Goal: Use online tool/utility: Utilize a website feature to perform a specific function

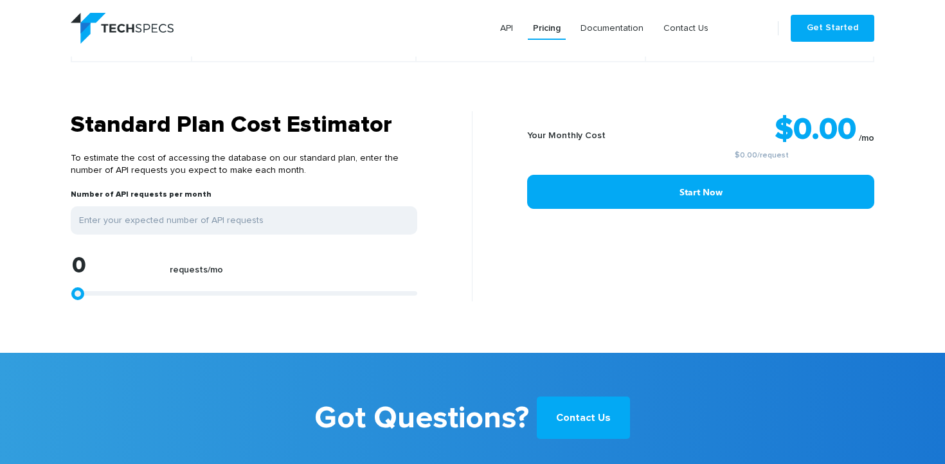
scroll to position [1044, 0]
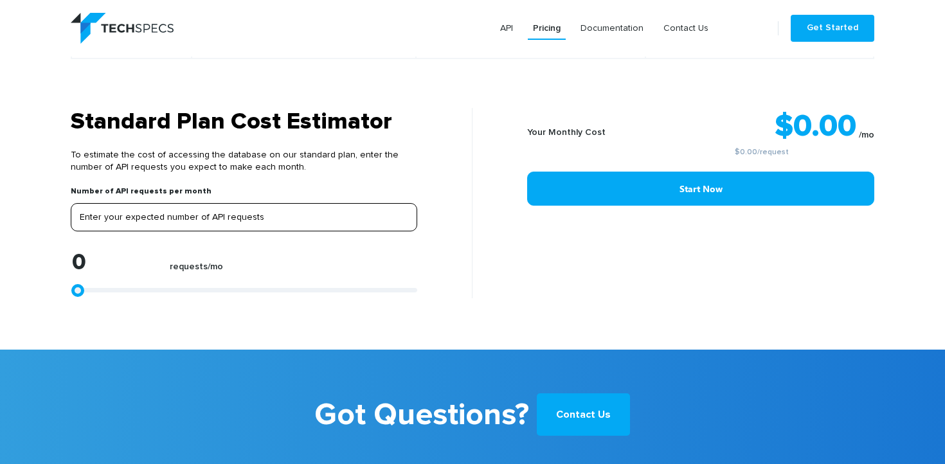
click at [282, 207] on input "tel" at bounding box center [244, 217] width 346 height 28
type input "1"
type input "10"
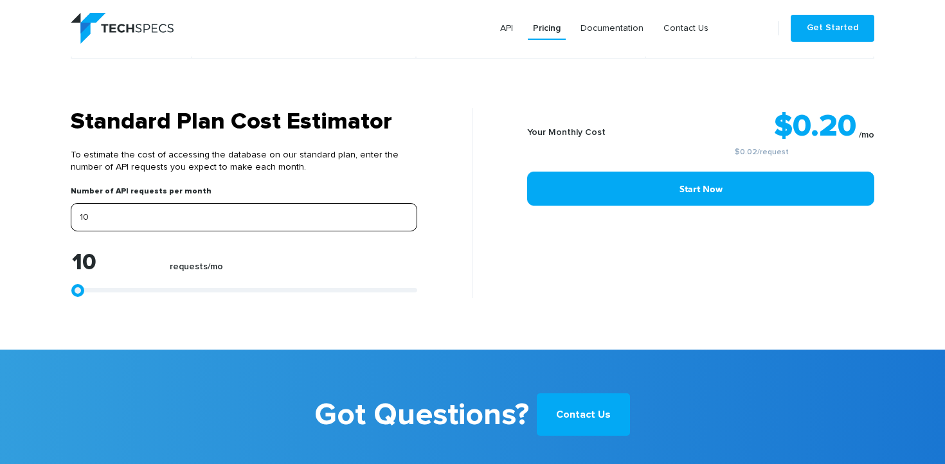
type input "100"
type input "1000"
type input "100"
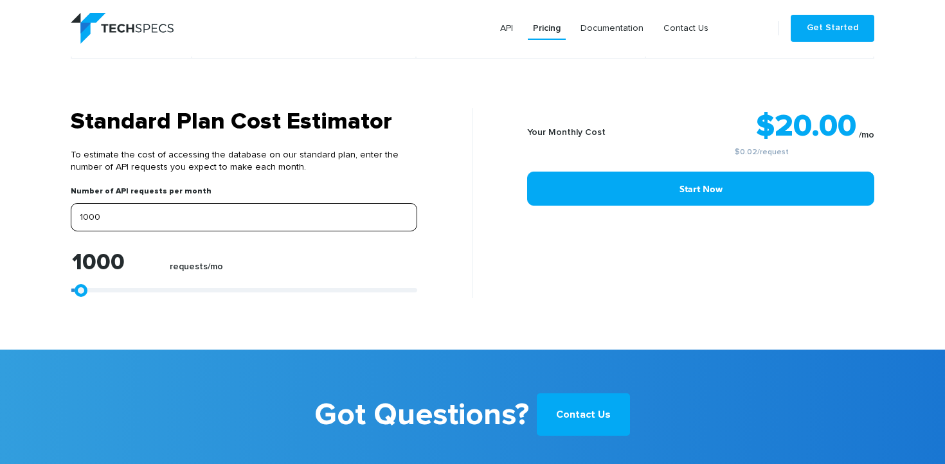
type input "100"
type input "10"
type input "1"
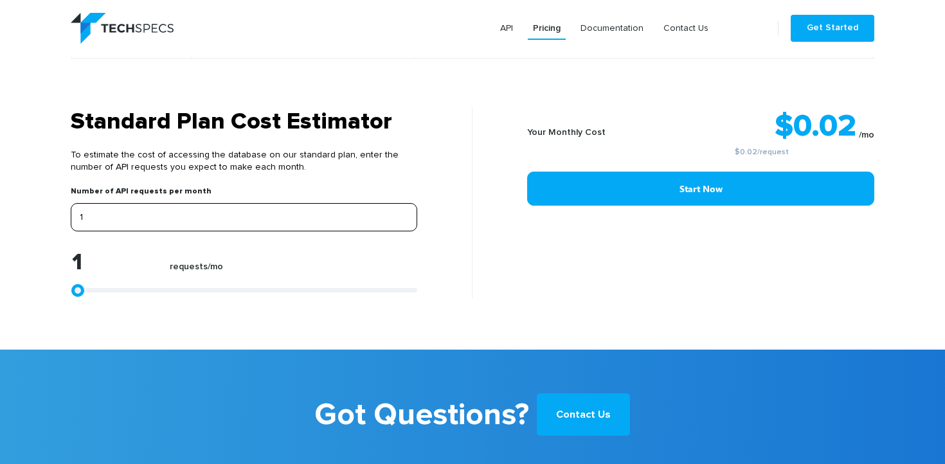
type input "0"
type input "1"
type input "10"
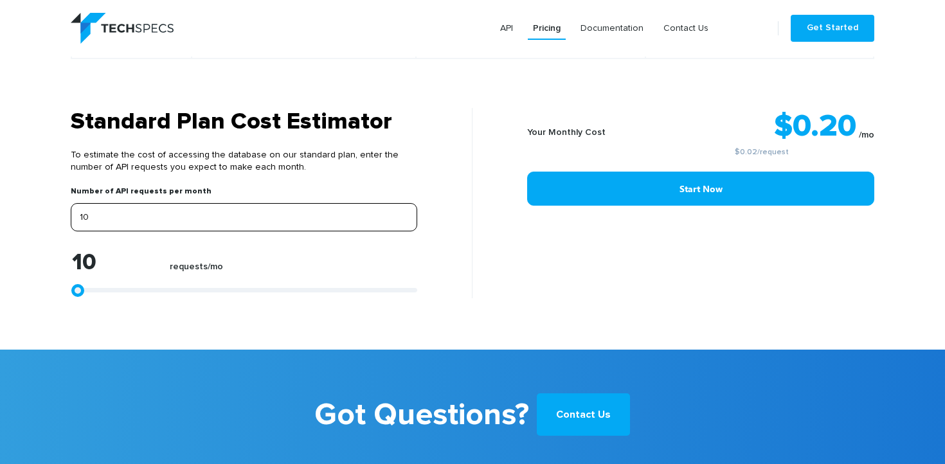
type input "100"
type input "1000"
type input "10000"
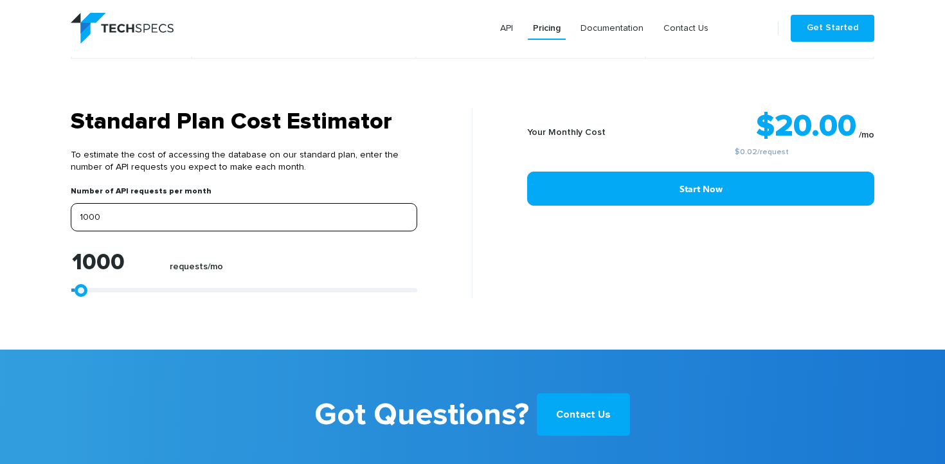
type input "10000"
type input "1000"
type input "100"
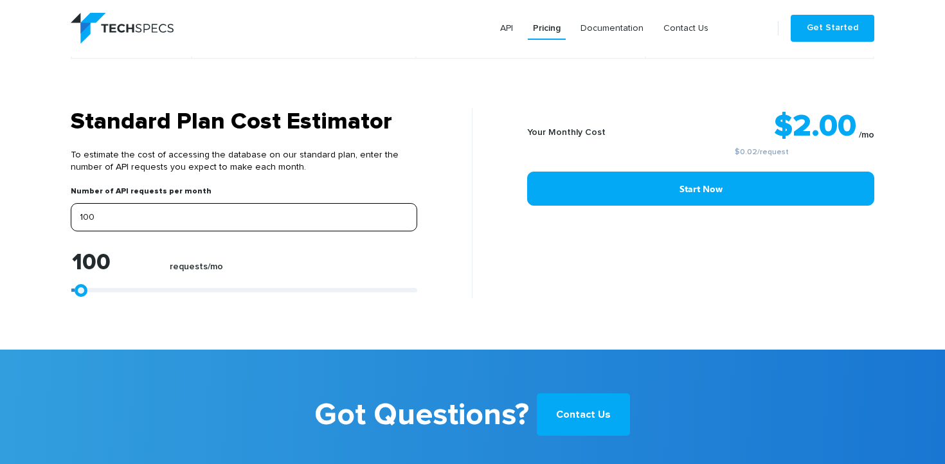
type input "10"
type input "1"
type input "0"
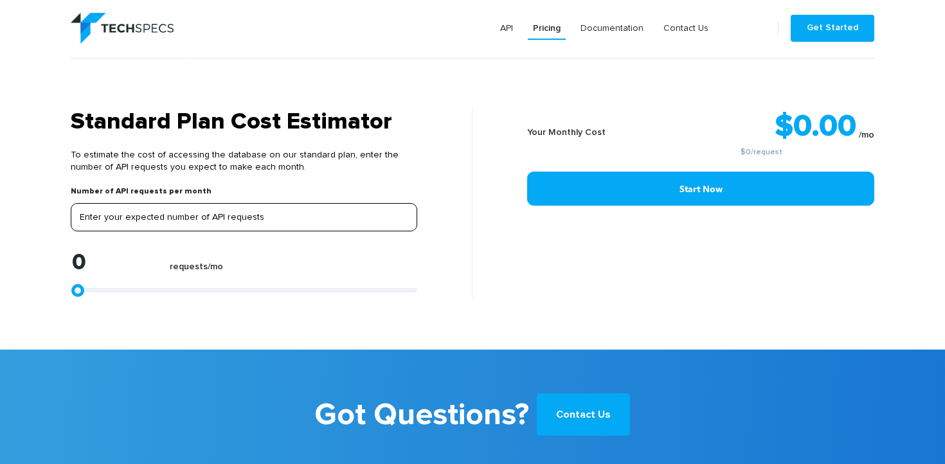
type input "9"
type input "99"
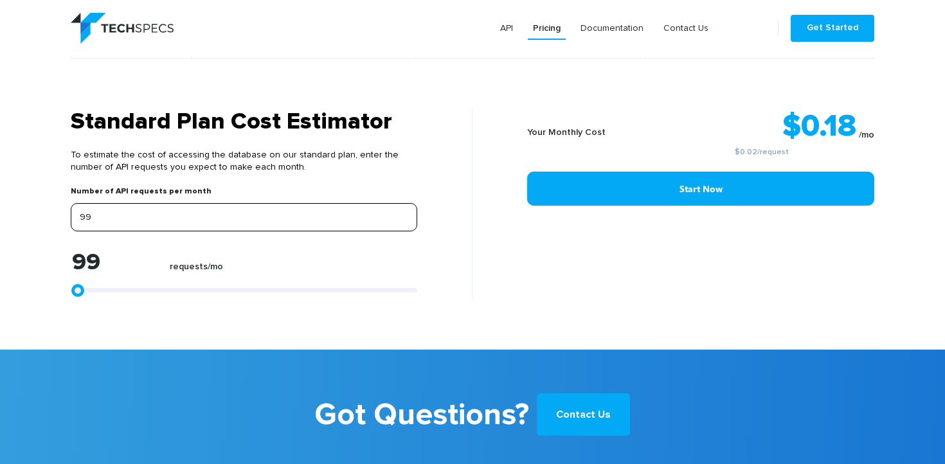
type input "999"
type input "9999"
type input "99999"
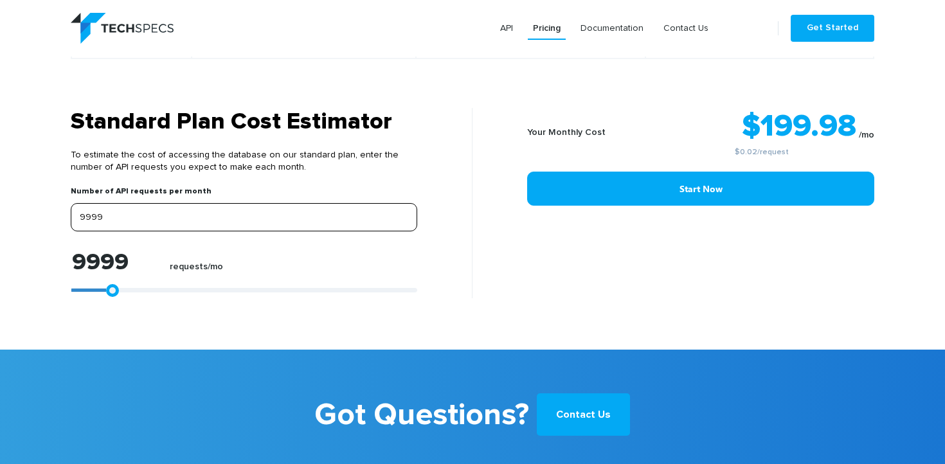
type input "99999"
type input "9999"
type input "999"
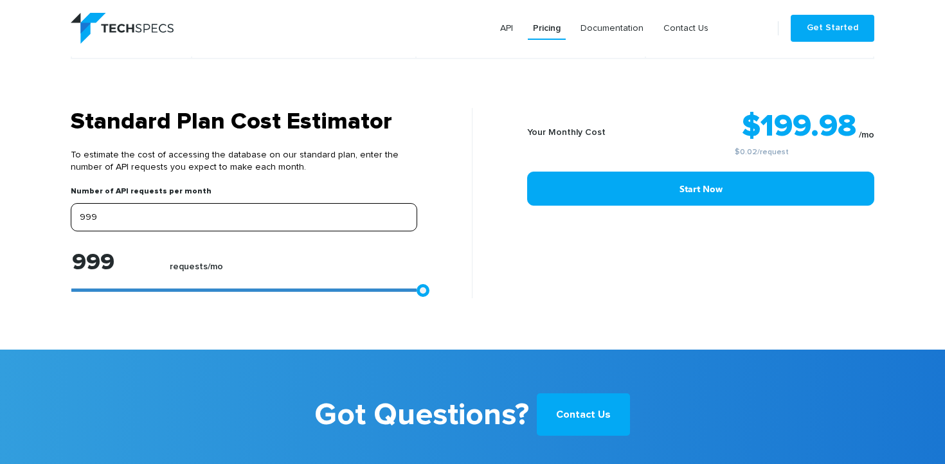
type input "99"
type input "9"
type input "0"
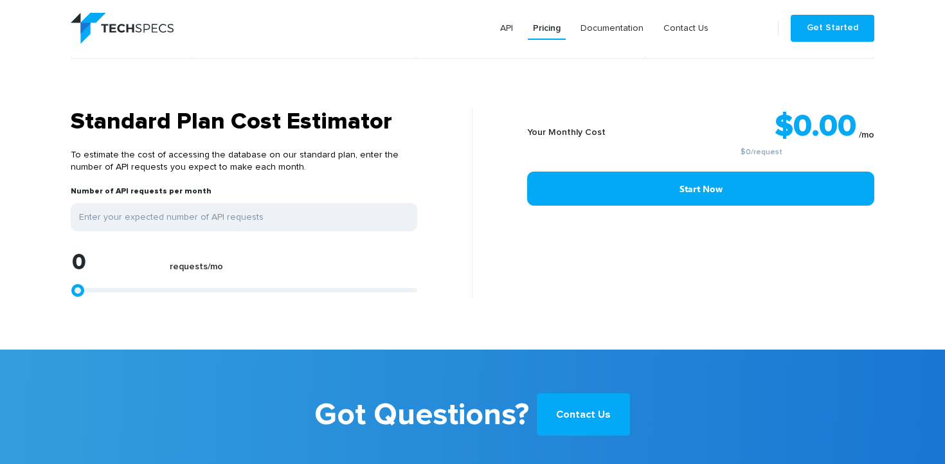
click at [66, 139] on div "Standard Plan Cost Estimator To estimate the cost of accessing the database on …" at bounding box center [266, 203] width 411 height 190
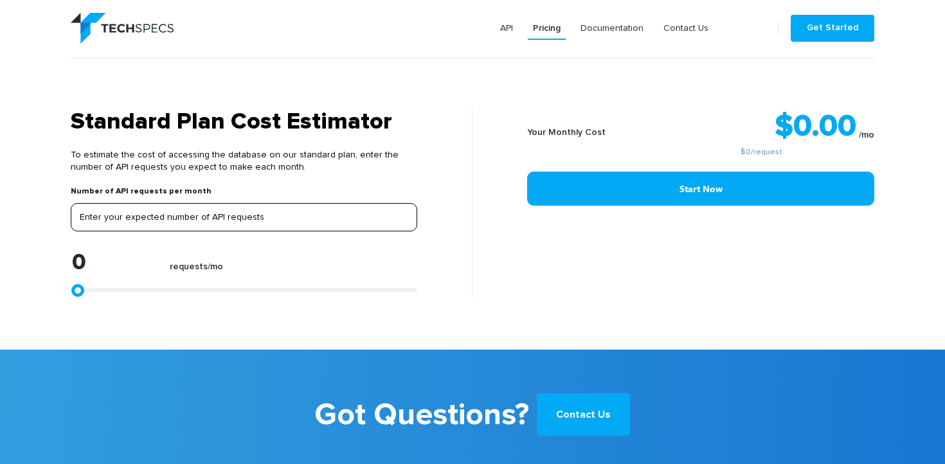
click at [145, 215] on input "tel" at bounding box center [244, 217] width 346 height 28
type input "1"
type input "10"
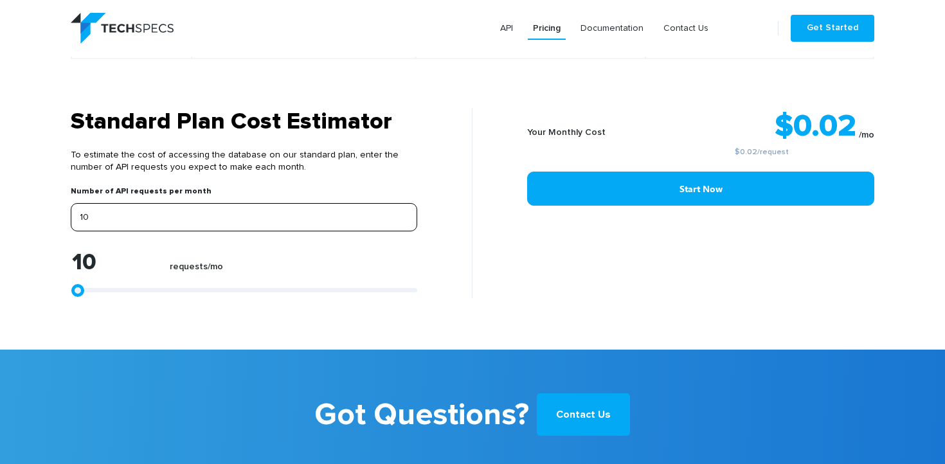
type input "100"
type input "1000"
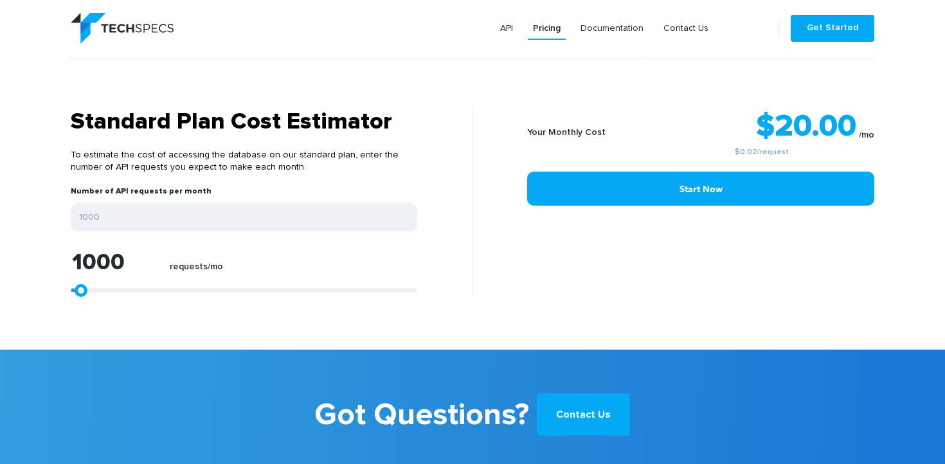
type input "2109"
type input "1552"
type input "254"
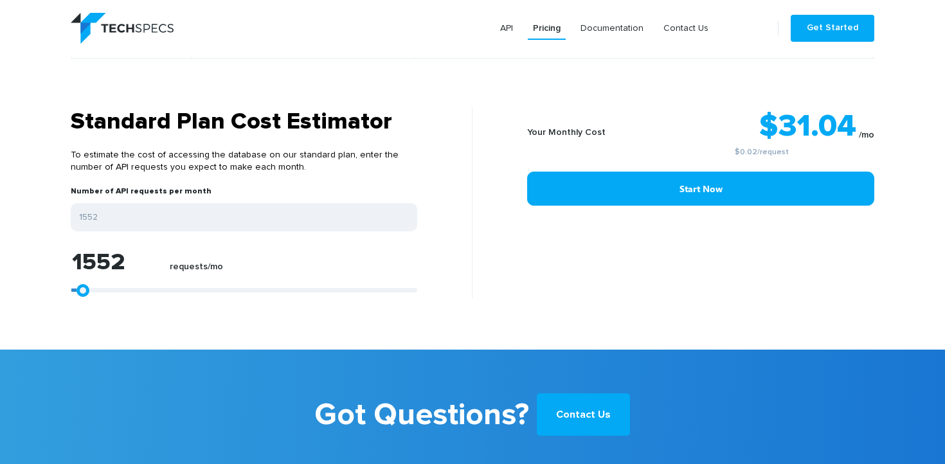
type input "254"
type input "0"
drag, startPoint x: 84, startPoint y: 277, endPoint x: 46, endPoint y: 277, distance: 38.6
click at [46, 277] on section "Standard Plan Cost Estimator To estimate the cost of accessing the database on …" at bounding box center [472, 229] width 945 height 242
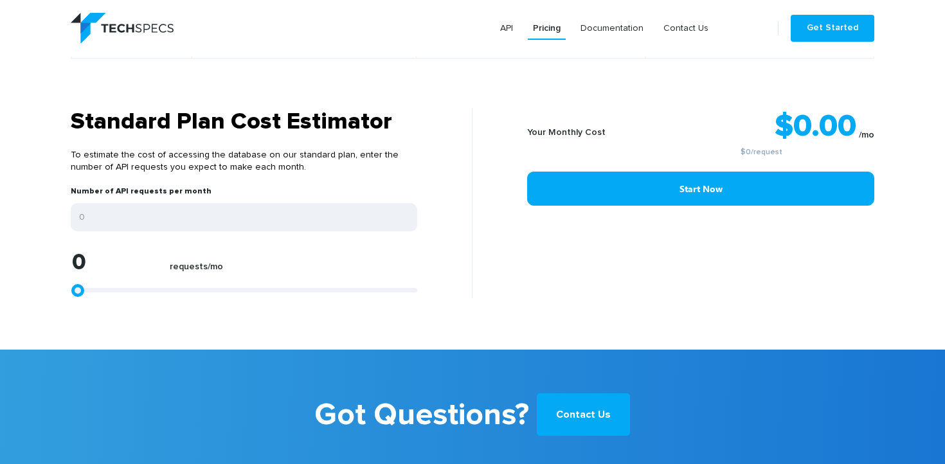
type input "1113"
type input "1299"
type input "1484"
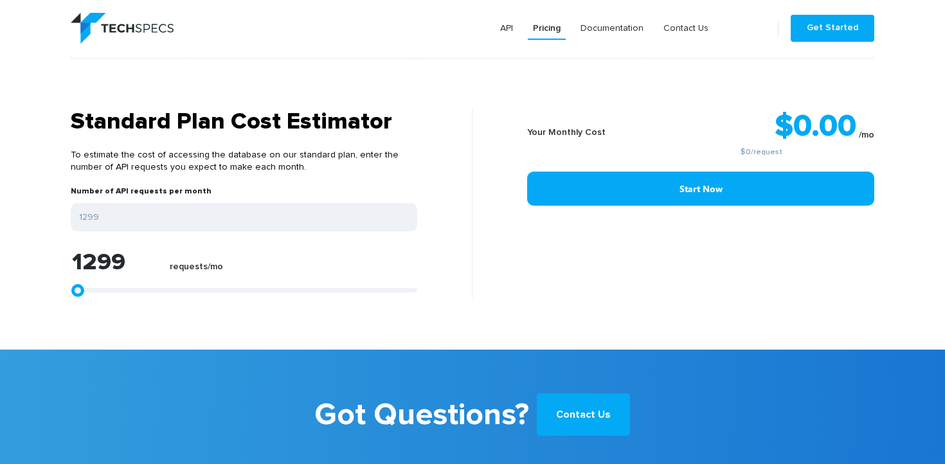
type input "1484"
type input "1670"
type input "2226"
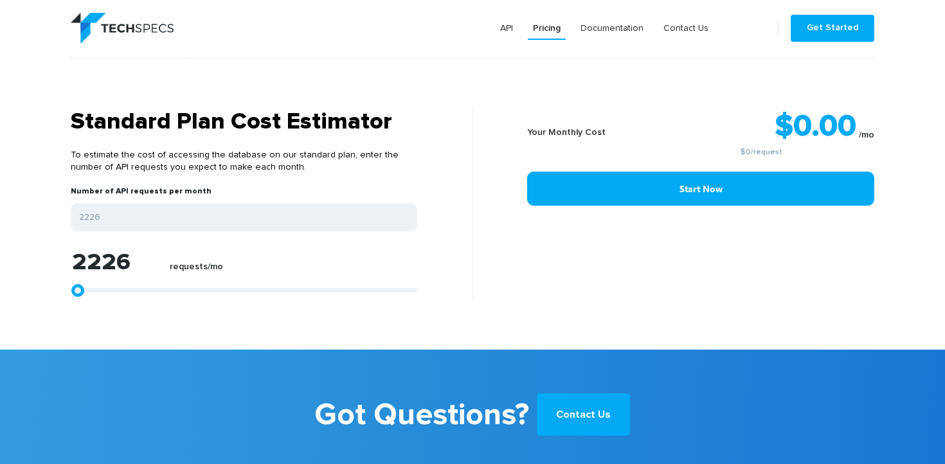
type input "3339"
type input "4824"
type input "6864"
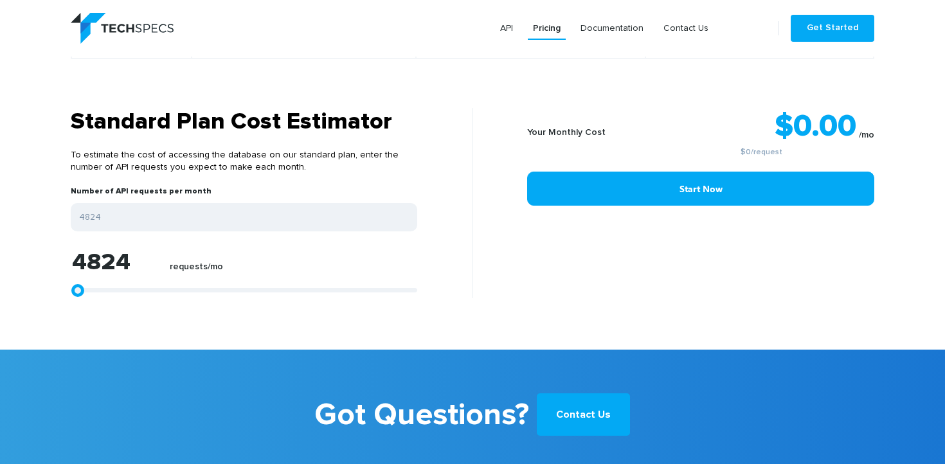
type input "6864"
type input "9276"
type input "11688"
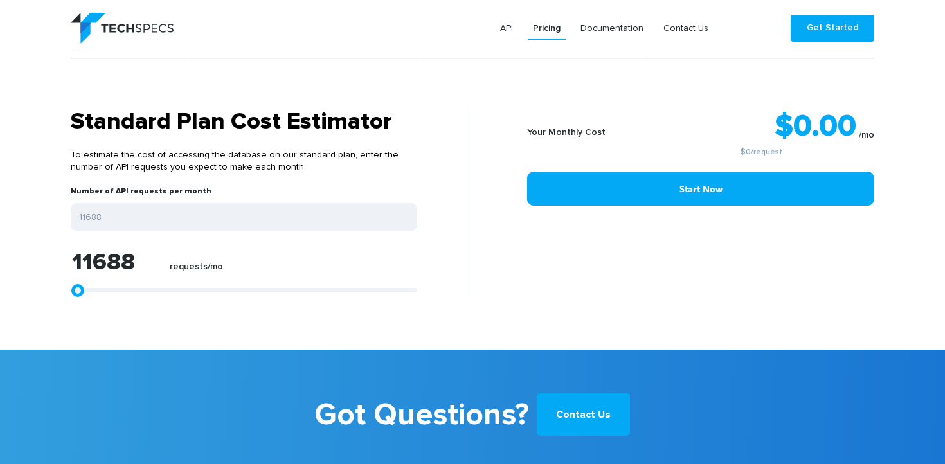
type input "14657"
type input "17996"
type input "21707"
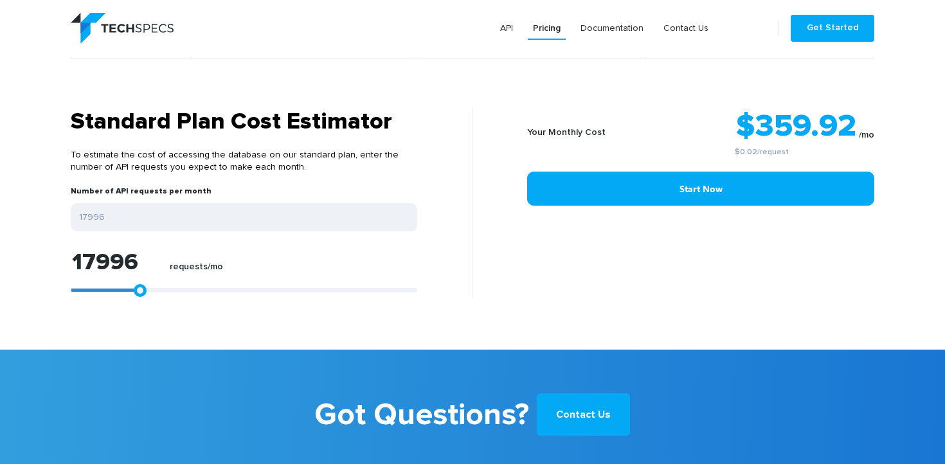
type input "21707"
type input "25417"
type input "28757"
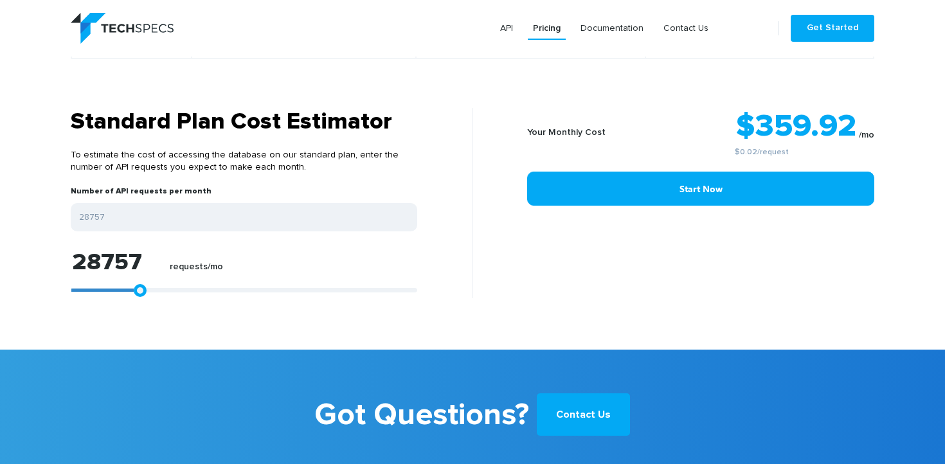
type input "31911"
type input "34137"
type input "35621"
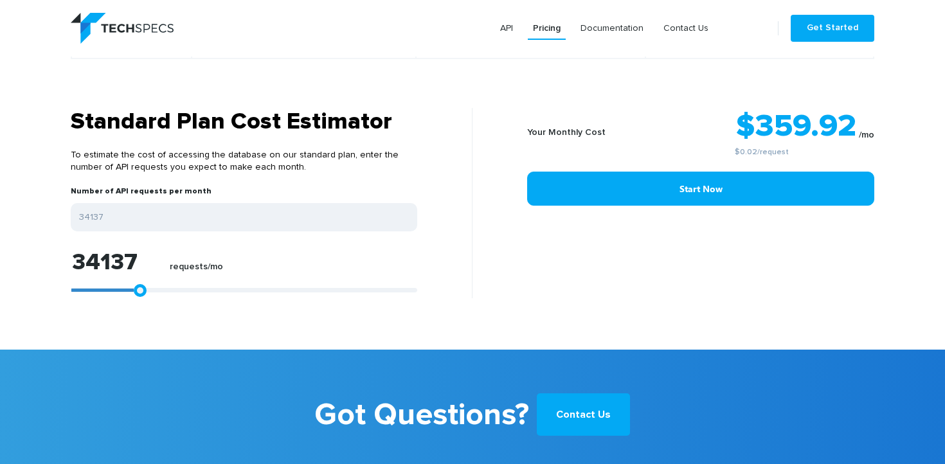
type input "35621"
type input "36549"
type input "37105"
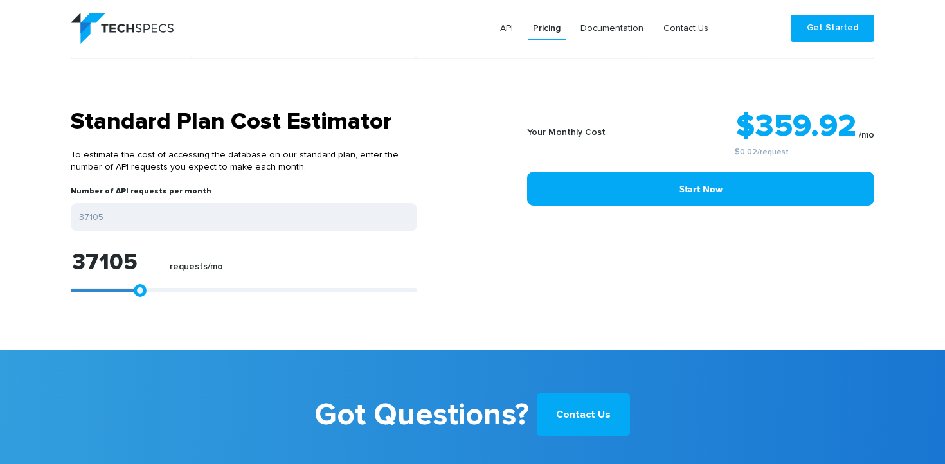
type input "37291"
type input "37476"
type input "37662"
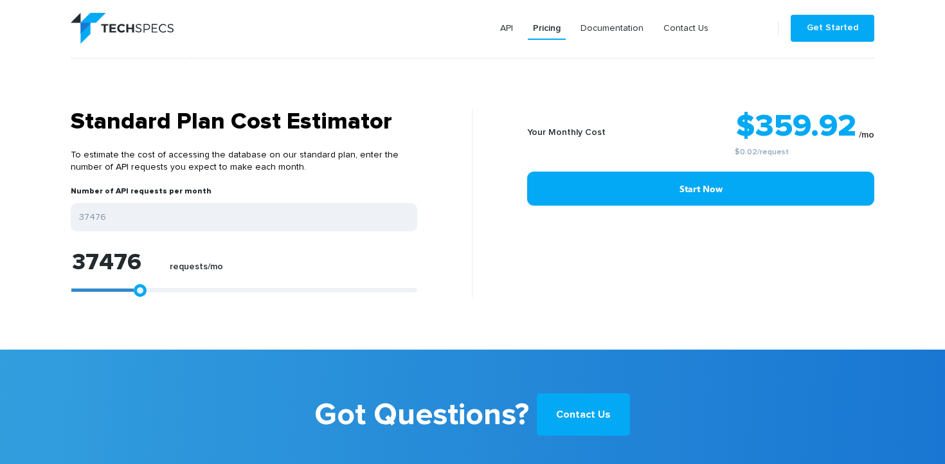
type input "37662"
type input "37847"
type input "38033"
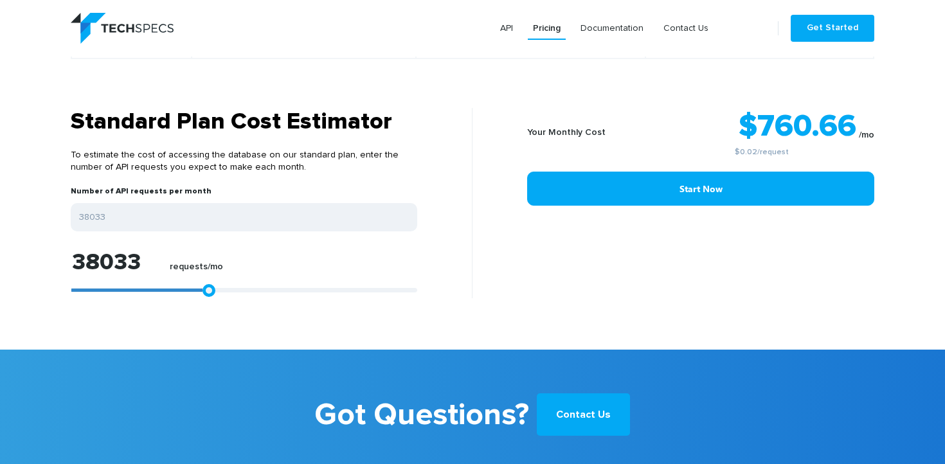
type input "38219"
type input "38775"
type input "40074"
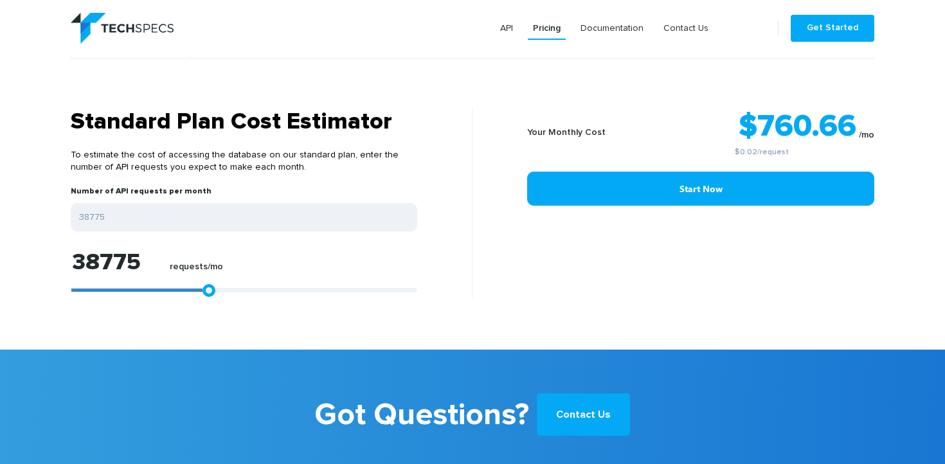
type input "40074"
type input "41744"
type input "44526"
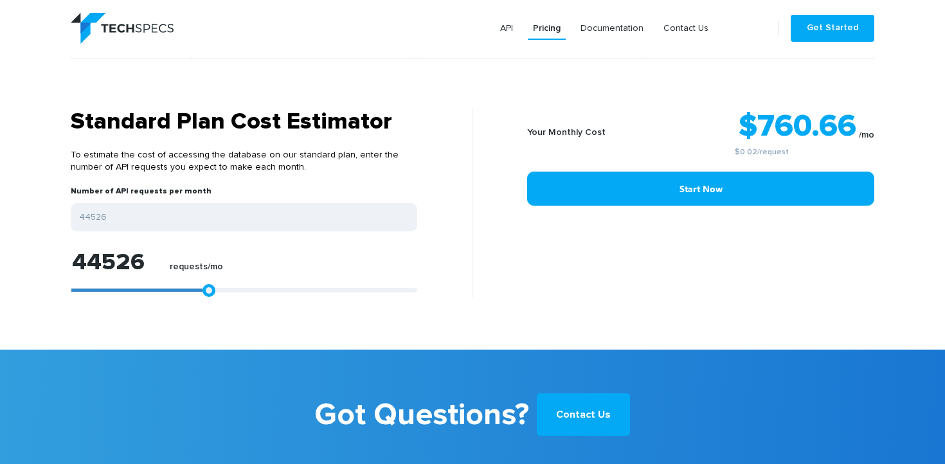
type input "48051"
type input "51948"
type input "55844"
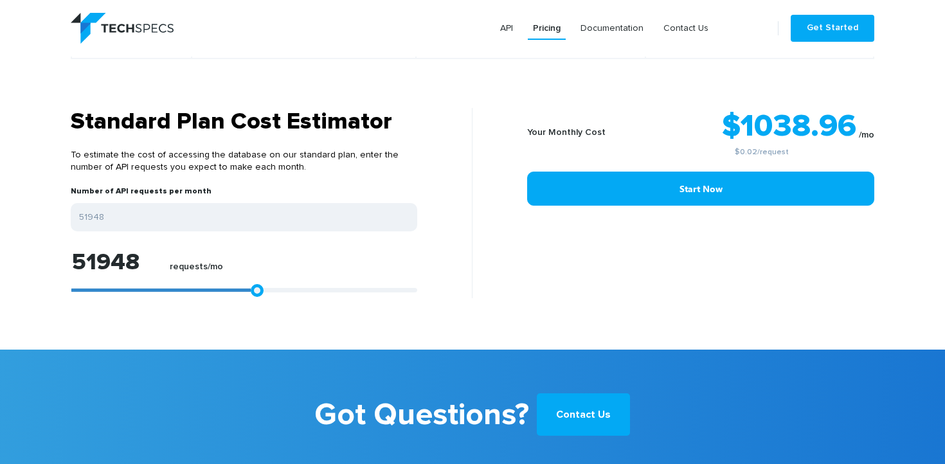
type input "55844"
type input "60482"
type input "65305"
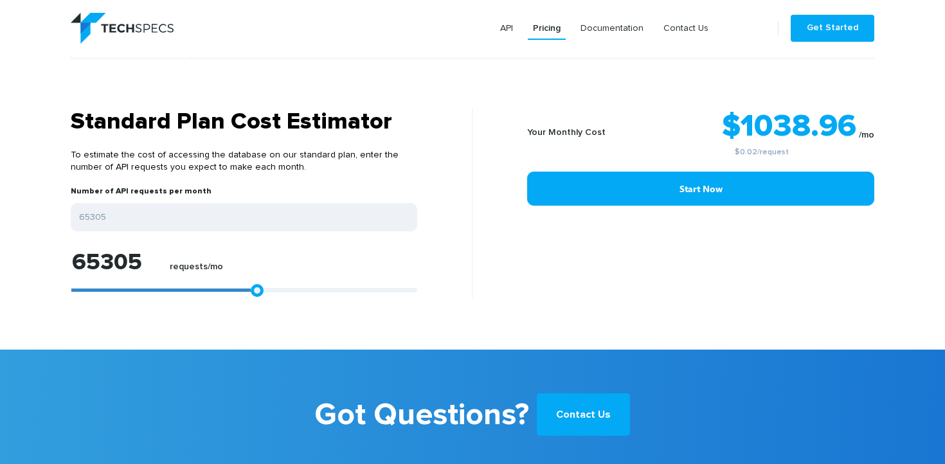
type input "68830"
type input "71799"
type input "74767"
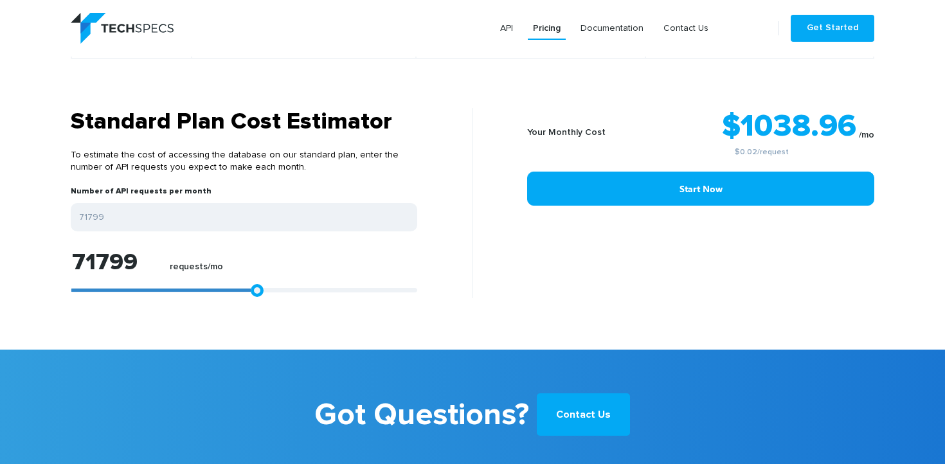
type input "74767"
type input "77365"
type input "79220"
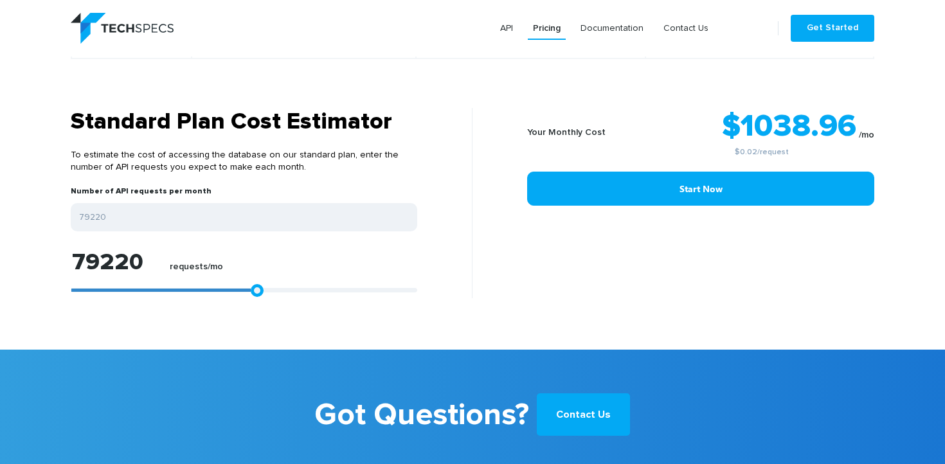
type input "80890"
type input "82374"
type input "83487"
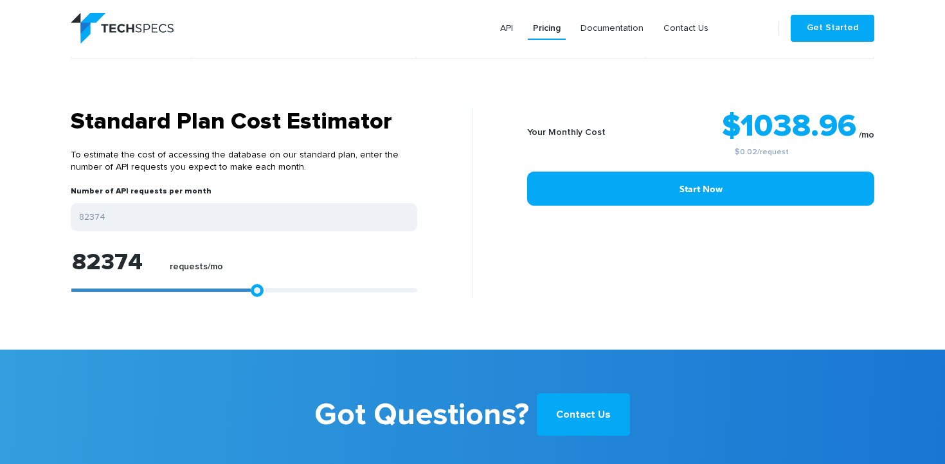
type input "83487"
type input "84415"
type input "85157"
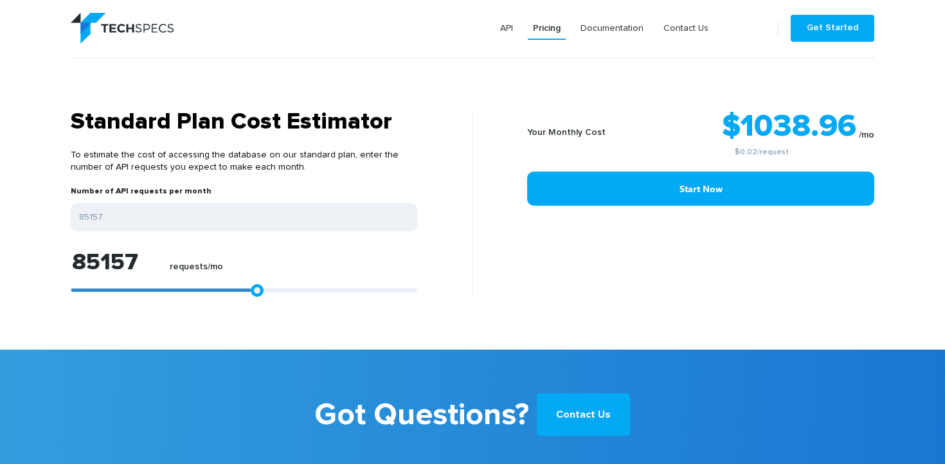
type input "85899"
type input "86641"
type input "87940"
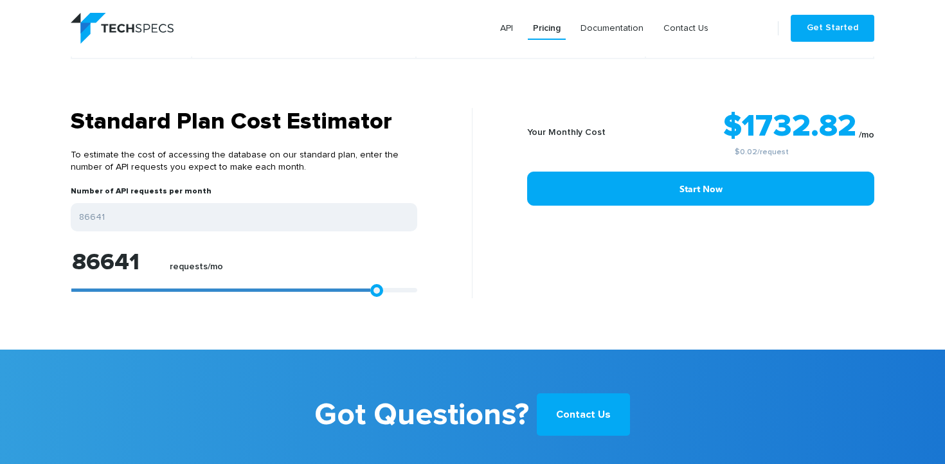
type input "87940"
type input "89424"
type input "91279"
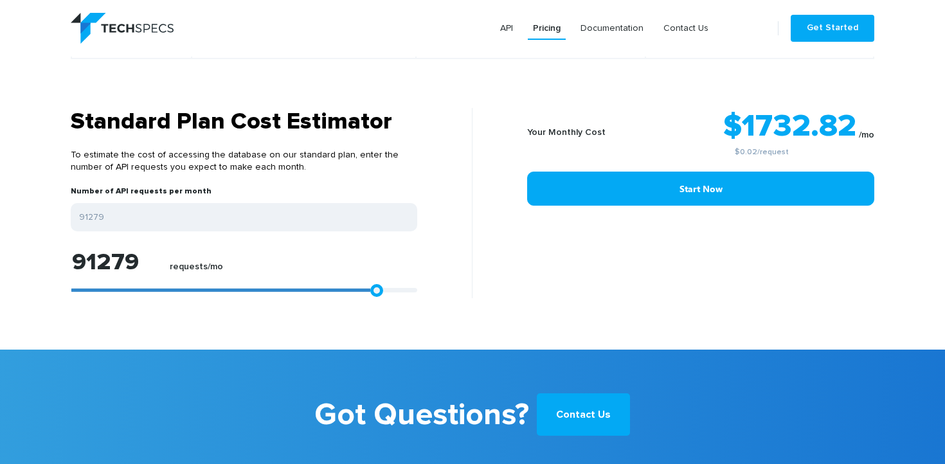
type input "93135"
type input "95175"
type input "96845"
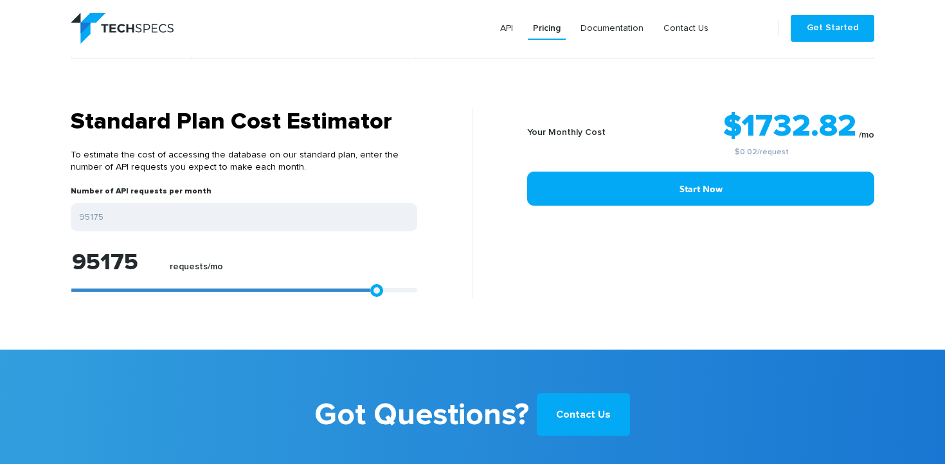
type input "96845"
type input "98515"
type input "99999"
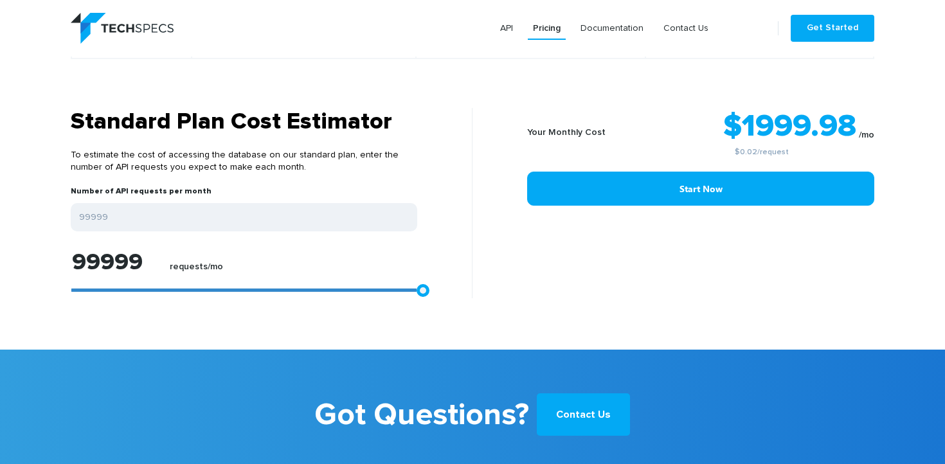
type input "98515"
type input "93877"
type input "88496"
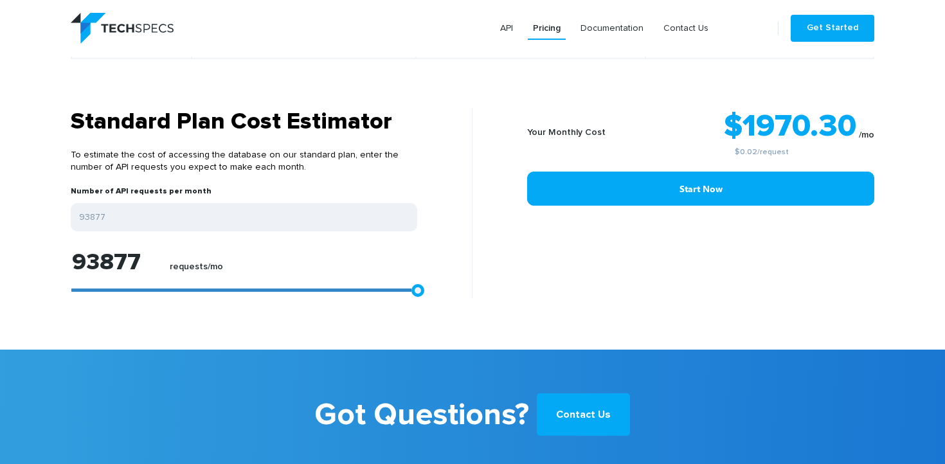
type input "88496"
type input "76994"
type input "71057"
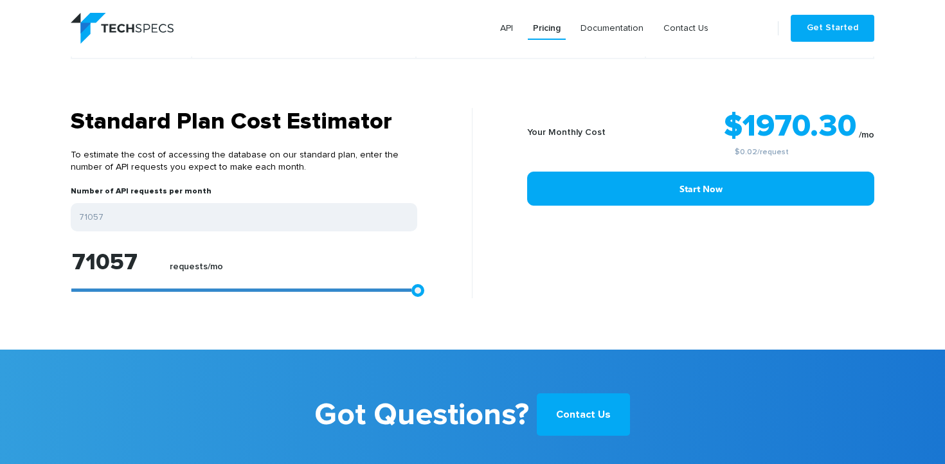
type input "65120"
type input "60111"
type input "55473"
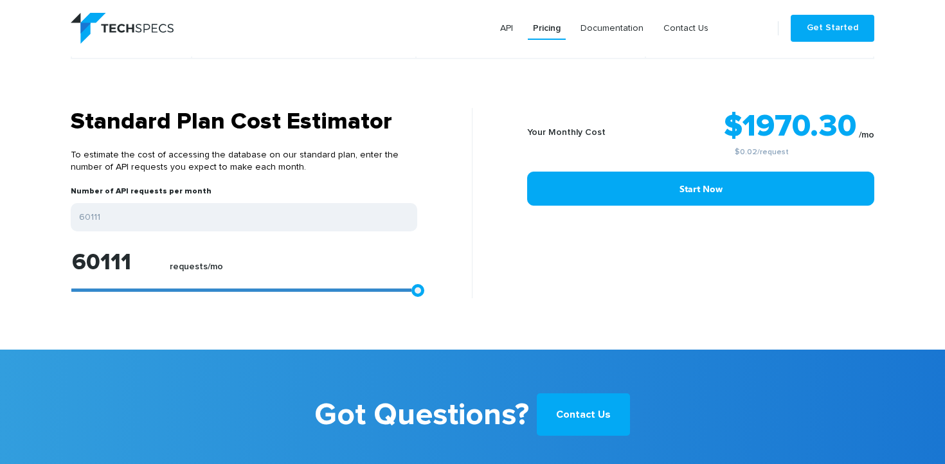
type input "55473"
type input "50278"
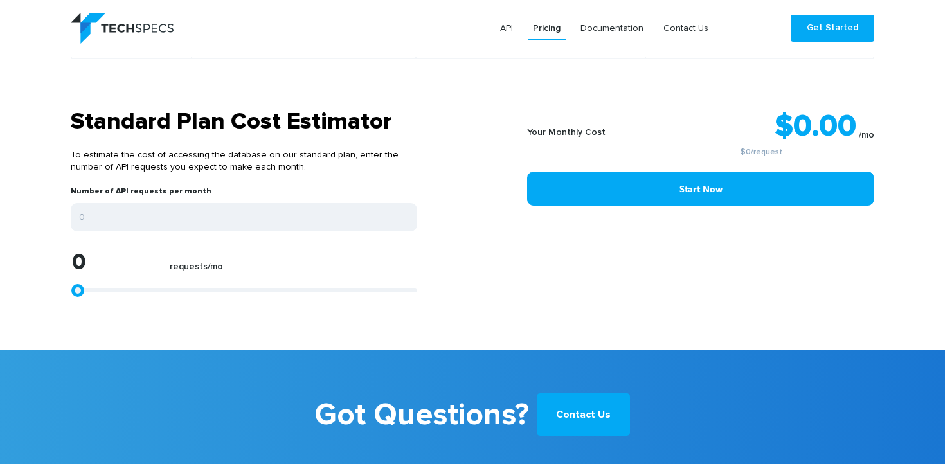
drag, startPoint x: 80, startPoint y: 282, endPoint x: 7, endPoint y: 255, distance: 78.1
click at [8, 256] on section "Standard Plan Cost Estimator To estimate the cost of accessing the database on …" at bounding box center [472, 229] width 945 height 242
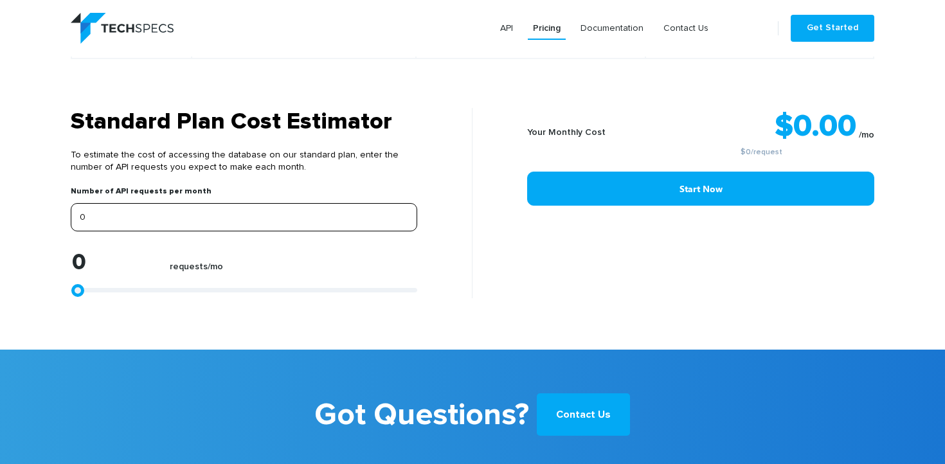
click at [103, 213] on input "0" at bounding box center [244, 217] width 346 height 28
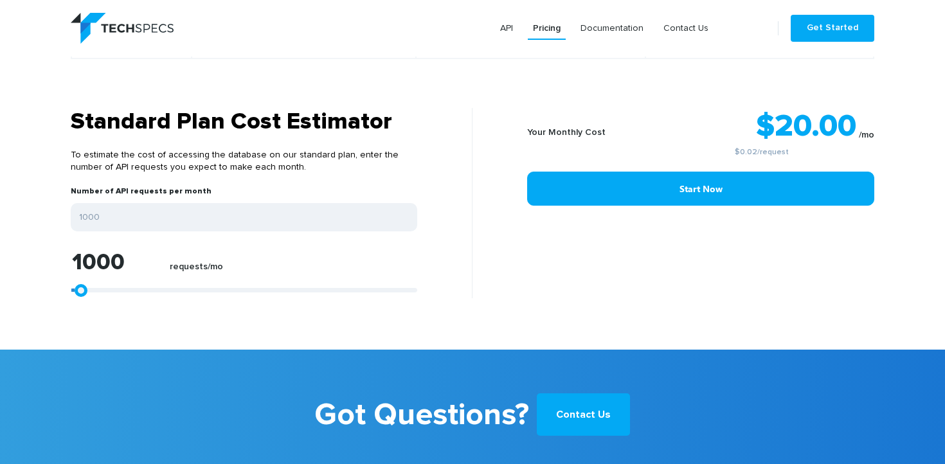
click at [21, 234] on section "Standard Plan Cost Estimator To estimate the cost of accessing the database on …" at bounding box center [472, 229] width 945 height 242
